Goal: Transaction & Acquisition: Download file/media

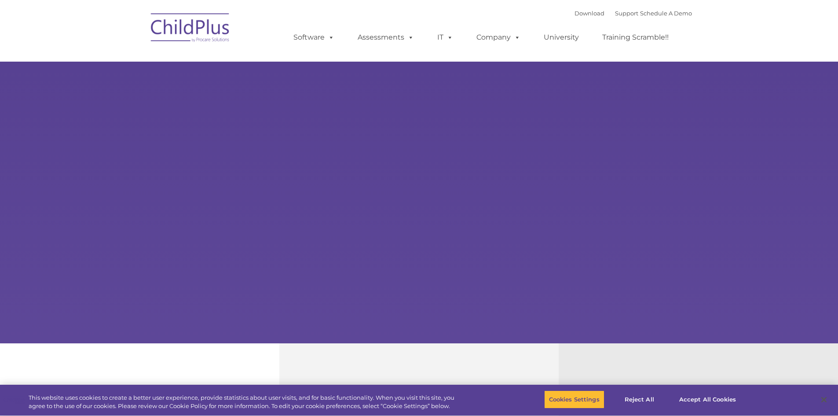
type input ""
select select "MEDIUM"
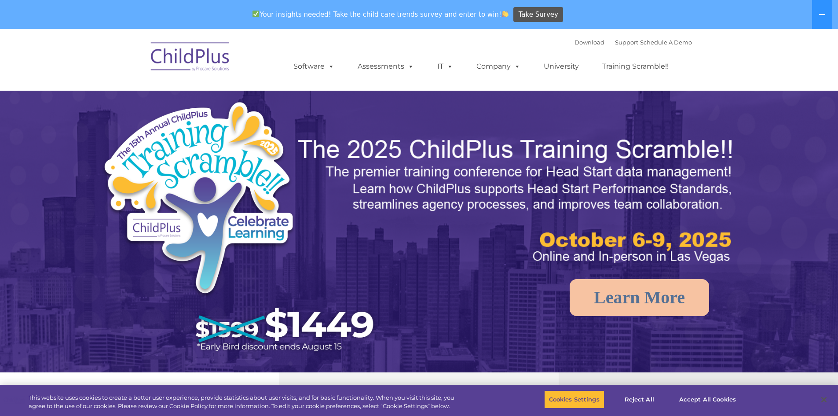
click at [576, 40] on link "Download" at bounding box center [589, 42] width 30 height 7
click at [574, 43] on link "Download" at bounding box center [589, 42] width 30 height 7
click at [574, 40] on link "Download" at bounding box center [589, 42] width 30 height 7
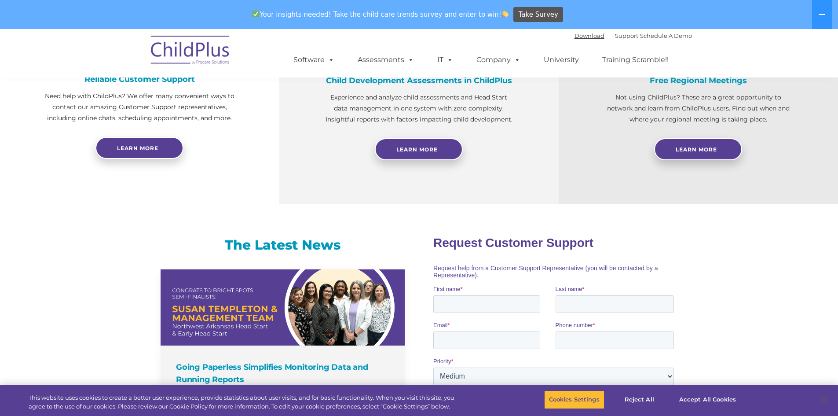
scroll to position [507, 0]
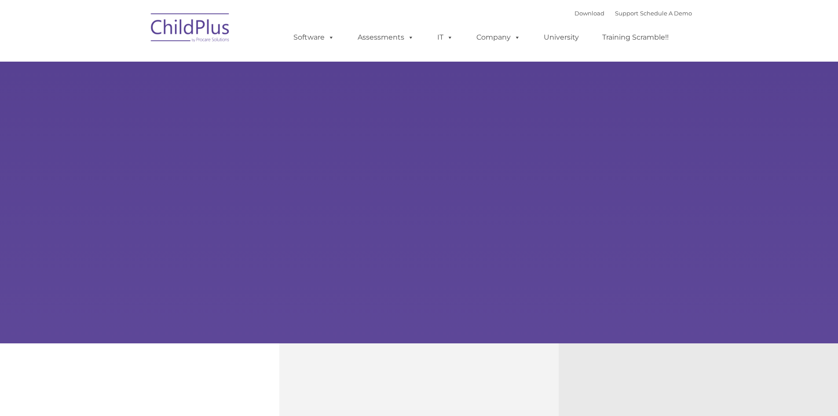
type input ""
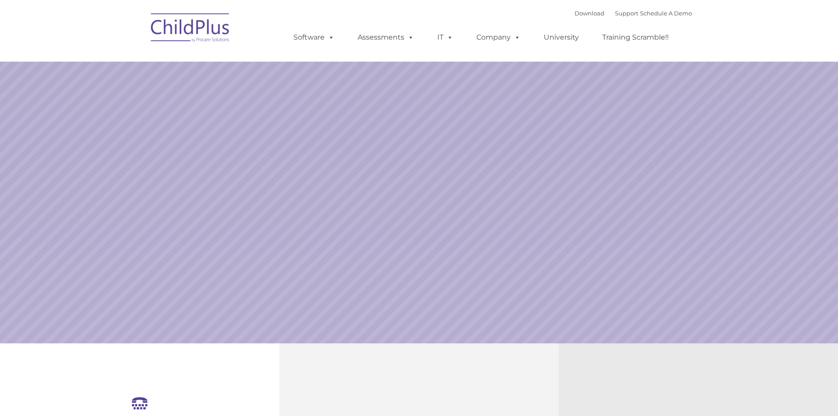
select select "MEDIUM"
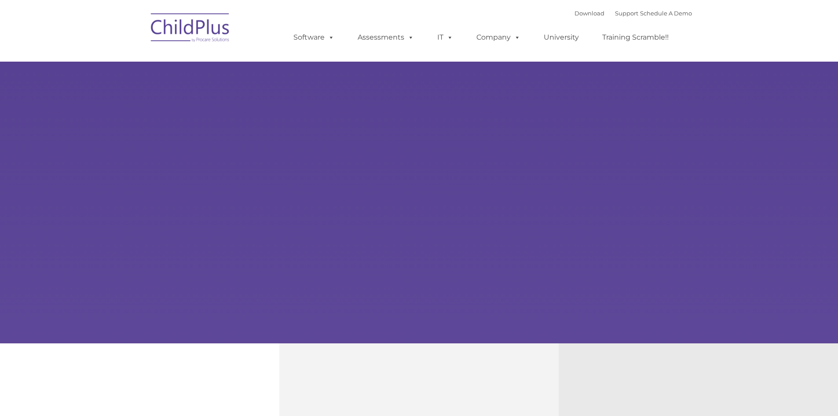
type input ""
select select "MEDIUM"
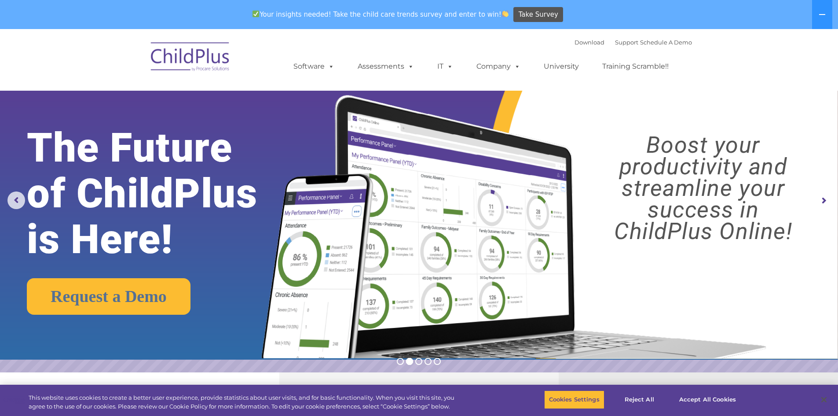
drag, startPoint x: 592, startPoint y: 41, endPoint x: 581, endPoint y: 43, distance: 10.3
click at [591, 41] on font "Download Support | Schedule A Demo" at bounding box center [632, 42] width 117 height 7
click at [580, 43] on link "Download" at bounding box center [589, 42] width 30 height 7
